Goal: Information Seeking & Learning: Learn about a topic

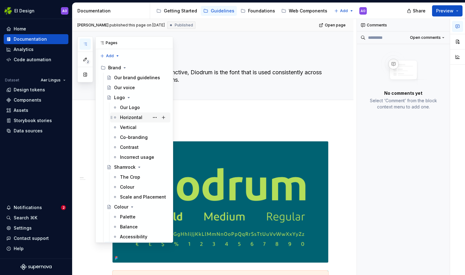
click at [133, 115] on div "Horizontal" at bounding box center [131, 117] width 22 height 6
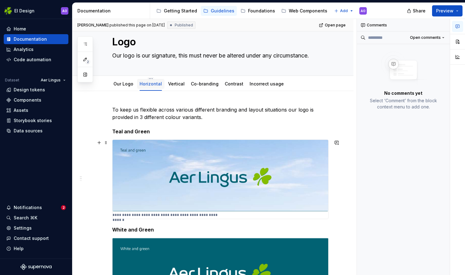
scroll to position [16, 0]
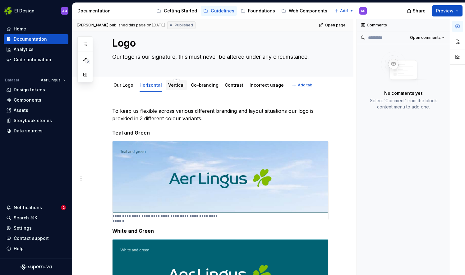
click at [179, 87] on link "Vertical" at bounding box center [176, 84] width 16 height 5
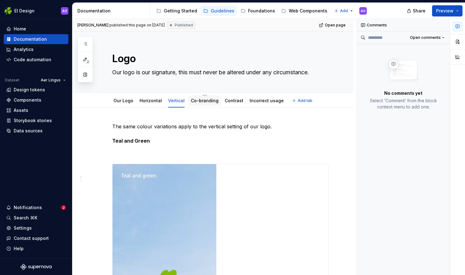
click at [196, 101] on link "Co-branding" at bounding box center [205, 100] width 28 height 5
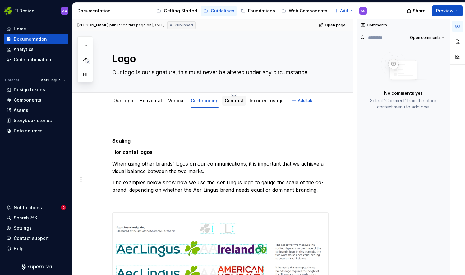
click at [229, 103] on div "Contrast" at bounding box center [234, 101] width 19 height 6
click at [230, 101] on link "Contrast" at bounding box center [234, 100] width 19 height 5
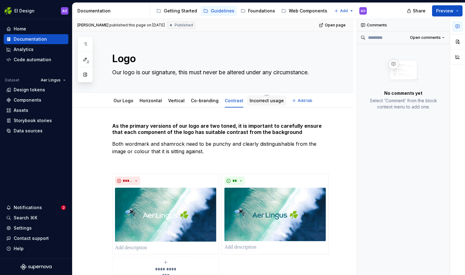
click at [250, 103] on div "Incorrect usage" at bounding box center [267, 101] width 34 height 6
click at [256, 101] on link "Incorrect usage" at bounding box center [267, 100] width 34 height 5
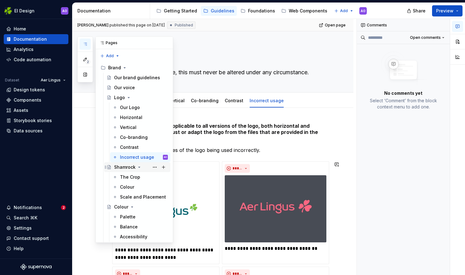
click at [128, 168] on div "Shamrock" at bounding box center [124, 167] width 21 height 6
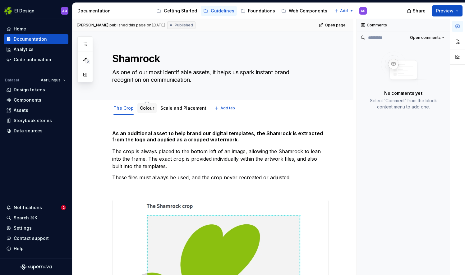
click at [146, 109] on link "Colour" at bounding box center [147, 107] width 14 height 5
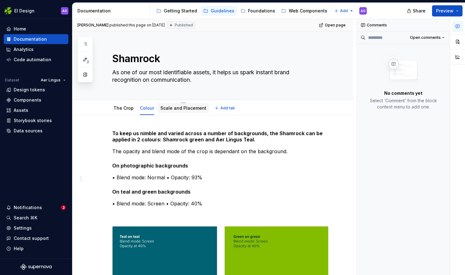
click at [178, 112] on div "Scale and Placement" at bounding box center [183, 108] width 51 height 10
click at [181, 107] on link "Scale and Placement" at bounding box center [183, 107] width 46 height 5
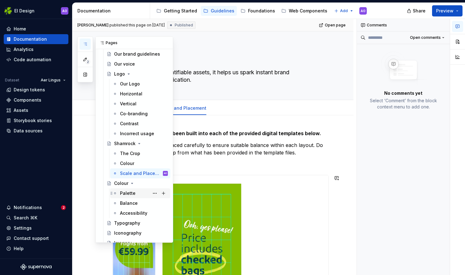
scroll to position [31, 0]
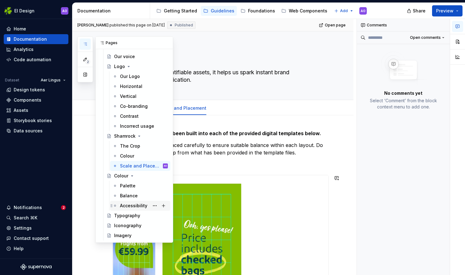
click at [131, 203] on div "Accessibility" at bounding box center [133, 206] width 27 height 6
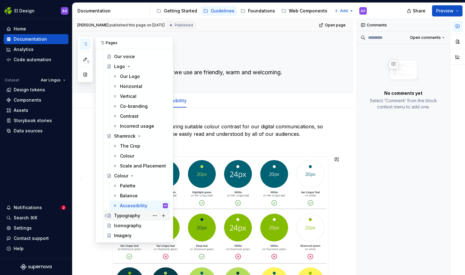
click at [129, 216] on div "Typography" at bounding box center [127, 216] width 26 height 6
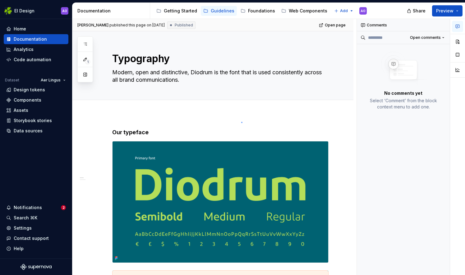
drag, startPoint x: 243, startPoint y: 132, endPoint x: 242, endPoint y: 122, distance: 9.7
click at [242, 122] on div "**********" at bounding box center [214, 147] width 284 height 256
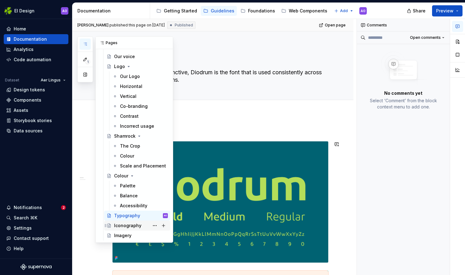
click at [138, 228] on div "Iconography" at bounding box center [127, 226] width 27 height 6
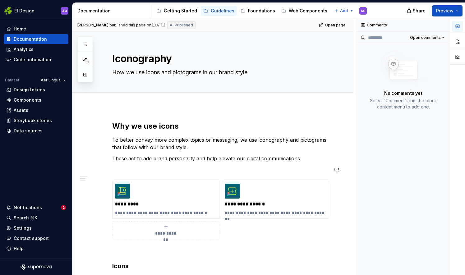
type textarea "*"
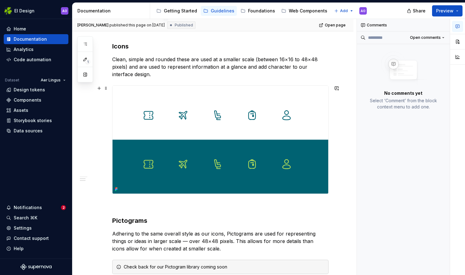
scroll to position [218, 0]
